Goal: Entertainment & Leisure: Consume media (video, audio)

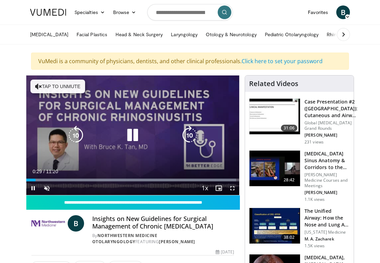
click at [134, 136] on icon "Video Player" at bounding box center [132, 135] width 19 height 19
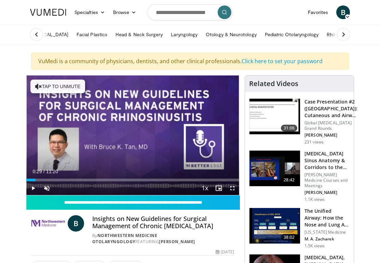
click at [231, 36] on link "Otology & Neurotology" at bounding box center [230, 35] width 59 height 14
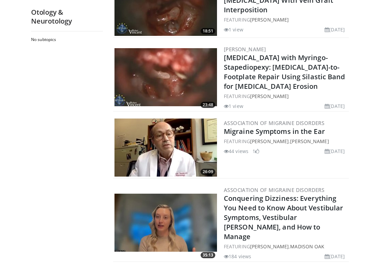
scroll to position [194, 0]
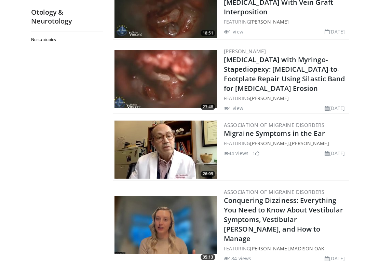
click at [186, 141] on img at bounding box center [165, 150] width 102 height 58
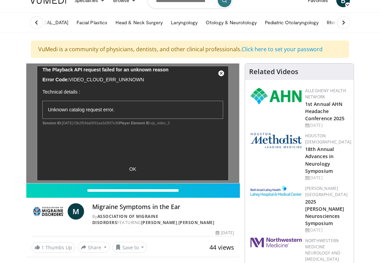
scroll to position [12, 0]
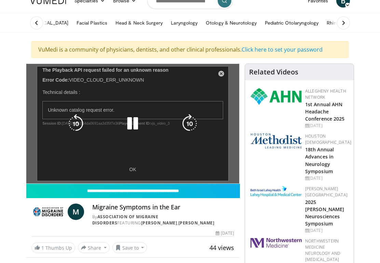
click at [134, 120] on icon "Video Player" at bounding box center [132, 123] width 19 height 19
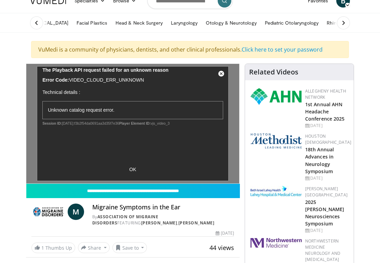
scroll to position [0, 0]
